Goal: Communication & Community: Answer question/provide support

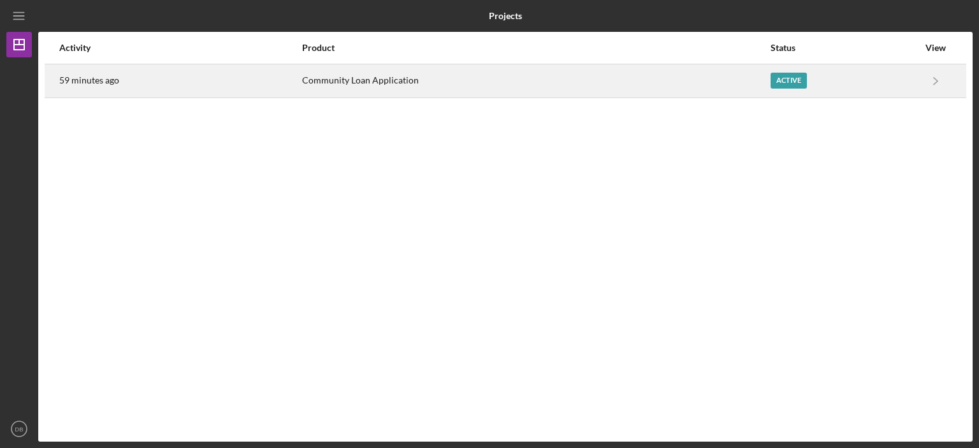
click at [349, 78] on div "Community Loan Application" at bounding box center [535, 81] width 467 height 32
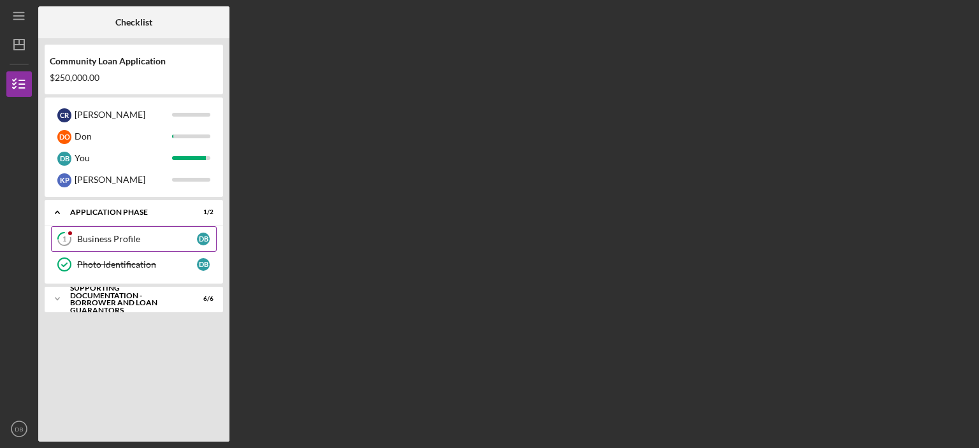
click at [112, 234] on div "Business Profile" at bounding box center [137, 239] width 120 height 10
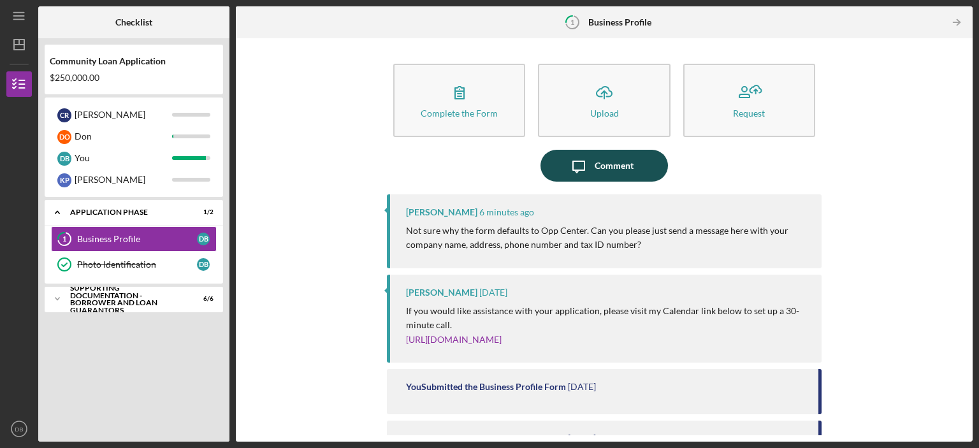
click at [602, 164] on div "Comment" at bounding box center [614, 166] width 39 height 32
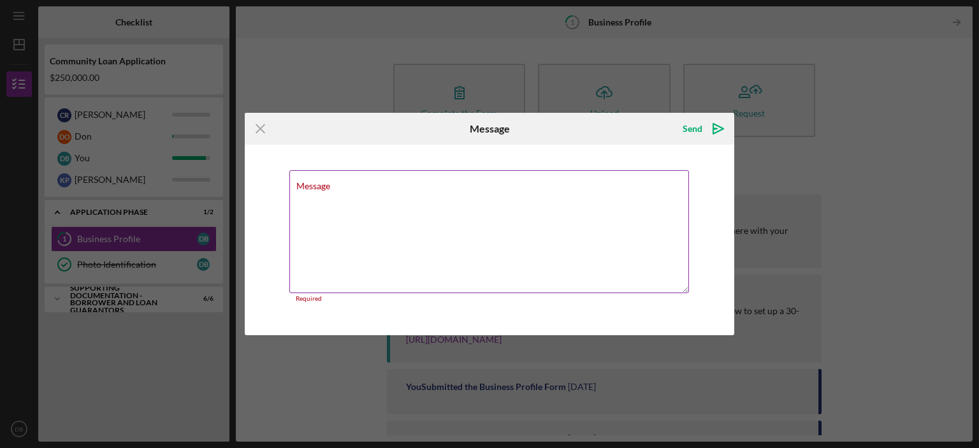
click at [388, 189] on div "Message Required" at bounding box center [489, 236] width 400 height 133
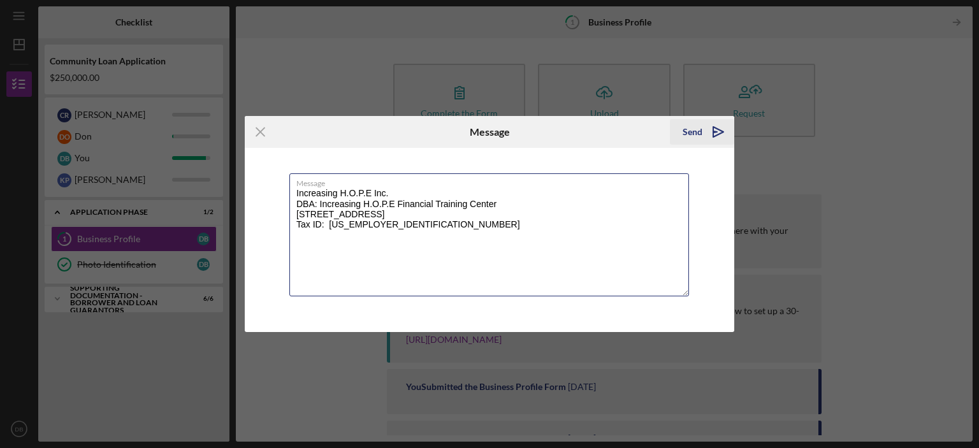
type textarea "Increasing H.O.P.E Inc. DBA: Increasing H.O.P.E Financial Training Center [STRE…"
click at [684, 129] on div "Send" at bounding box center [693, 131] width 20 height 25
